Goal: Task Accomplishment & Management: Manage account settings

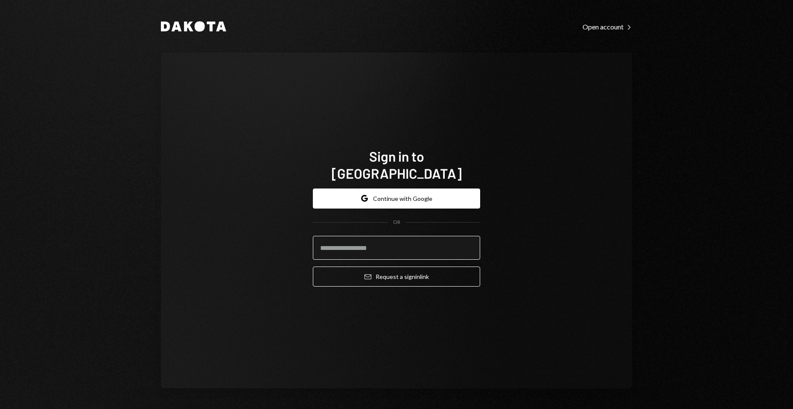
click at [382, 238] on input "email" at bounding box center [396, 248] width 167 height 24
click at [0, 409] on com-1password-button at bounding box center [0, 409] width 0 height 0
type input "**********"
click at [313, 267] on button "Email Request a sign in link" at bounding box center [396, 277] width 167 height 20
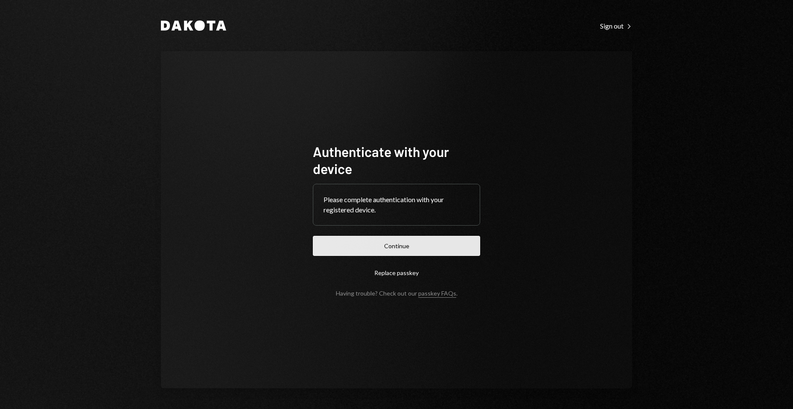
click at [424, 248] on button "Continue" at bounding box center [396, 246] width 167 height 20
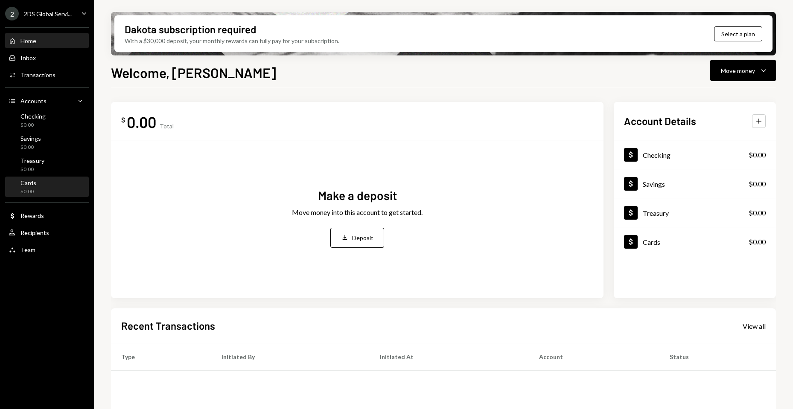
click at [46, 186] on div "Cards $0.00" at bounding box center [47, 187] width 77 height 16
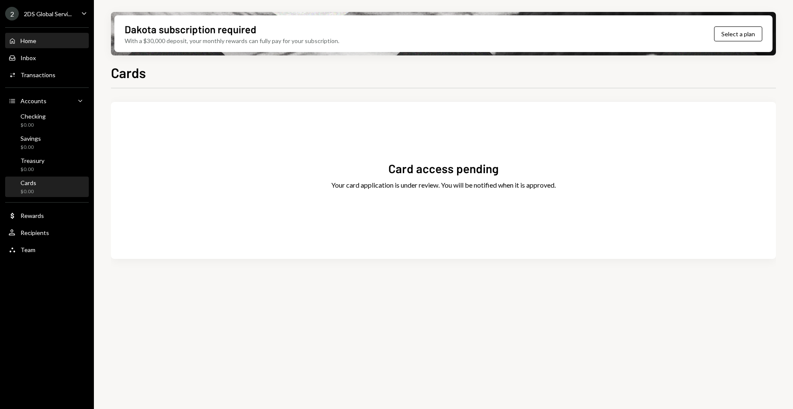
click at [45, 41] on div "Home Home" at bounding box center [47, 41] width 77 height 8
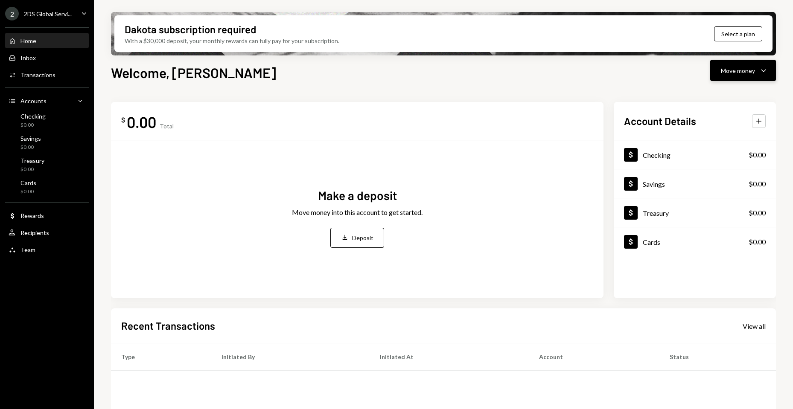
click at [726, 72] on div "Move money" at bounding box center [738, 70] width 34 height 9
click at [722, 134] on div "Deposit" at bounding box center [736, 134] width 62 height 9
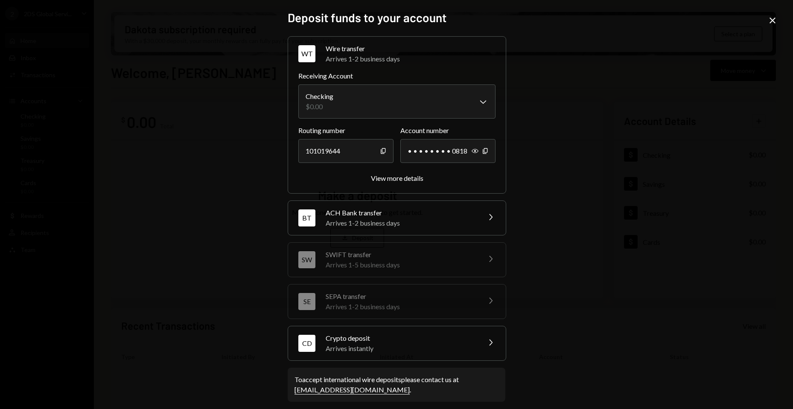
click at [771, 19] on icon at bounding box center [773, 21] width 6 height 6
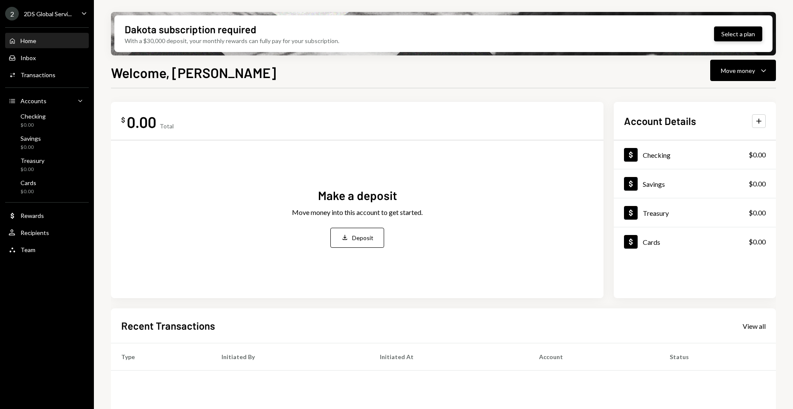
click at [736, 32] on button "Select a plan" at bounding box center [738, 33] width 48 height 15
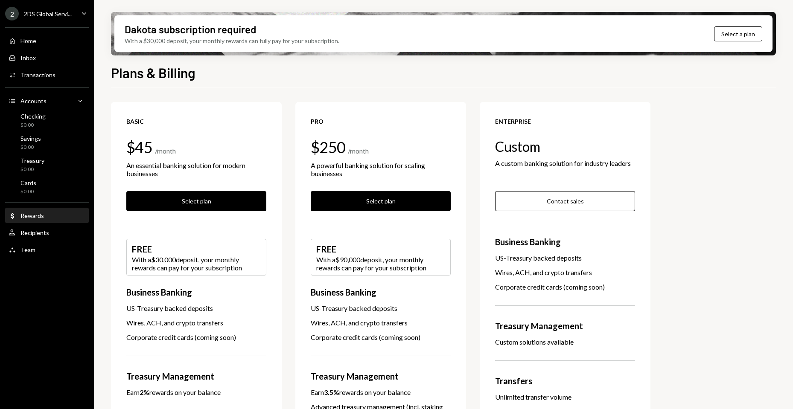
click at [44, 218] on div "Dollar Rewards" at bounding box center [47, 216] width 77 height 8
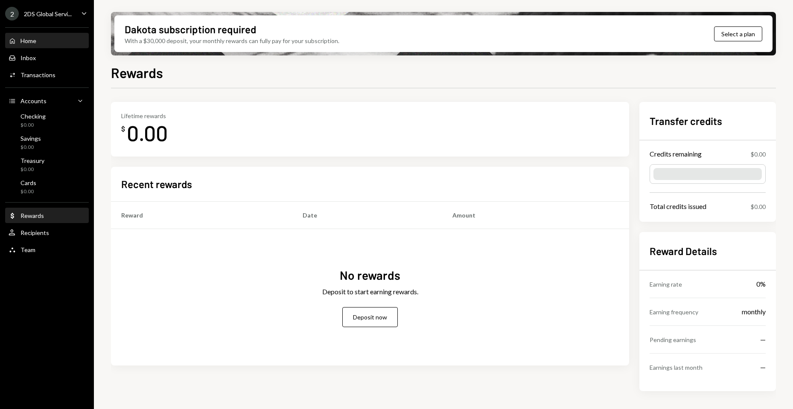
click at [47, 37] on div "Home Home" at bounding box center [47, 41] width 77 height 8
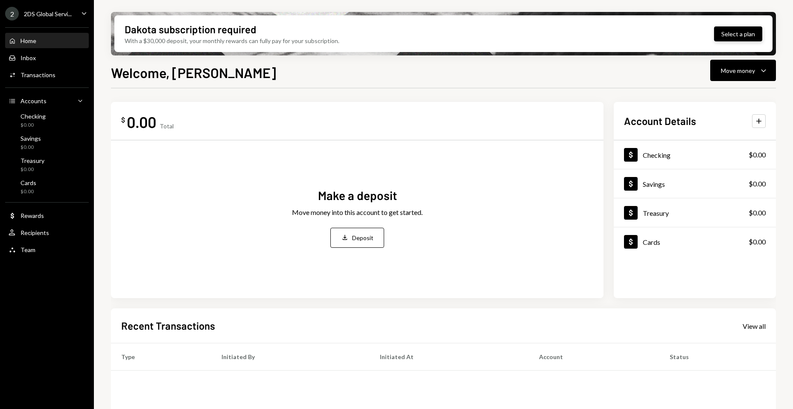
click at [720, 34] on button "Select a plan" at bounding box center [738, 33] width 48 height 15
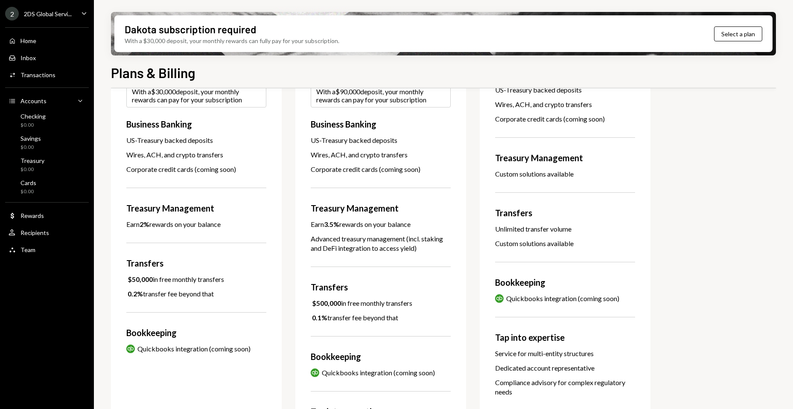
scroll to position [171, 0]
